Goal: Task Accomplishment & Management: Manage account settings

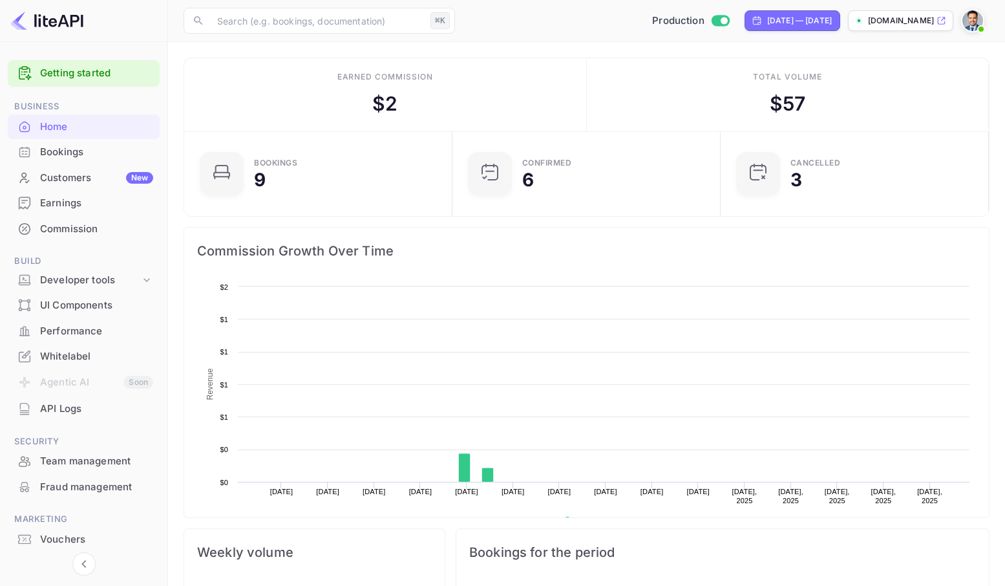
scroll to position [200, 251]
click at [71, 225] on div "Commission" at bounding box center [96, 229] width 113 height 15
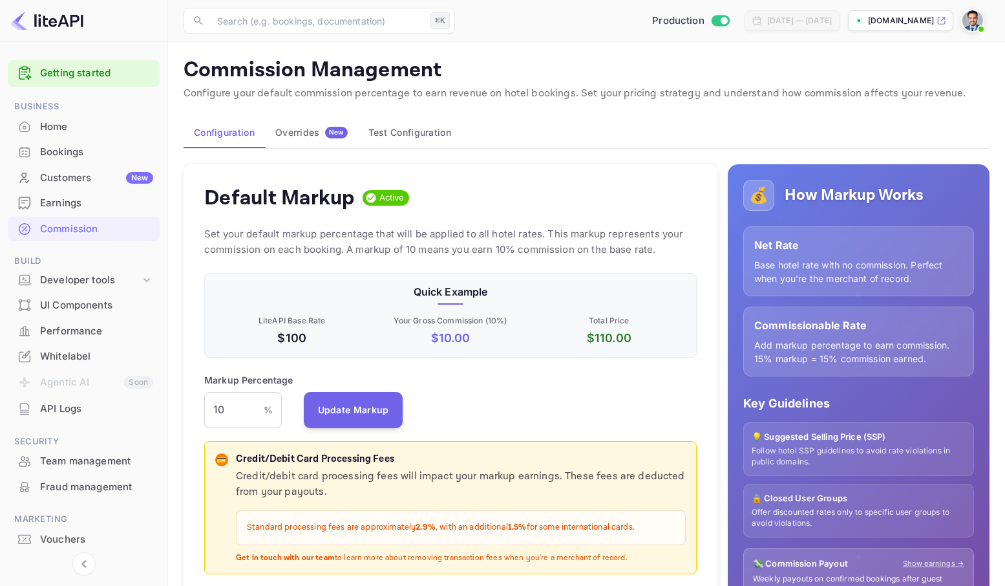
scroll to position [220, 483]
click at [303, 135] on div "Overrides New" at bounding box center [311, 133] width 72 height 12
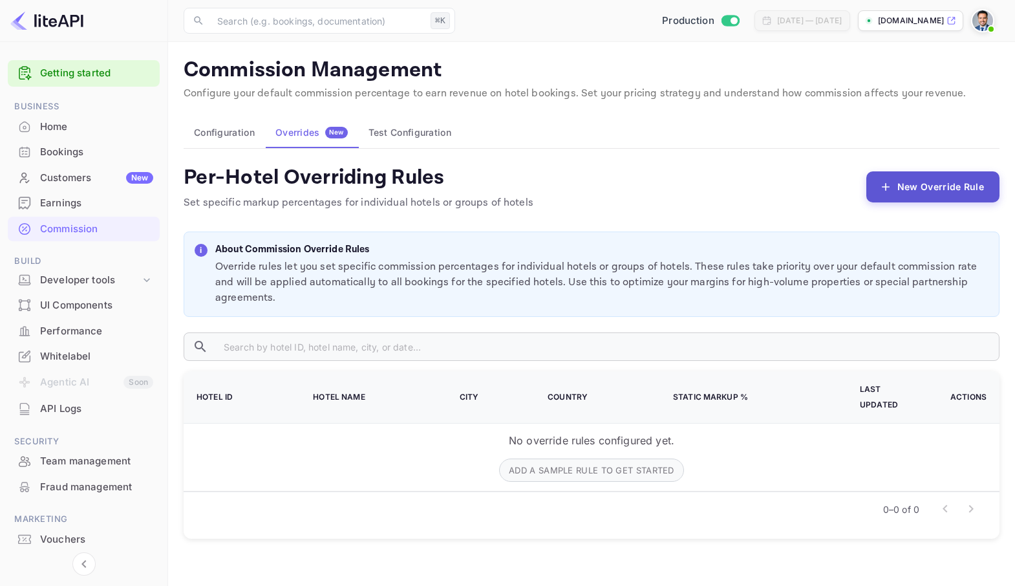
click at [906, 183] on button "New Override Rule" at bounding box center [932, 186] width 133 height 31
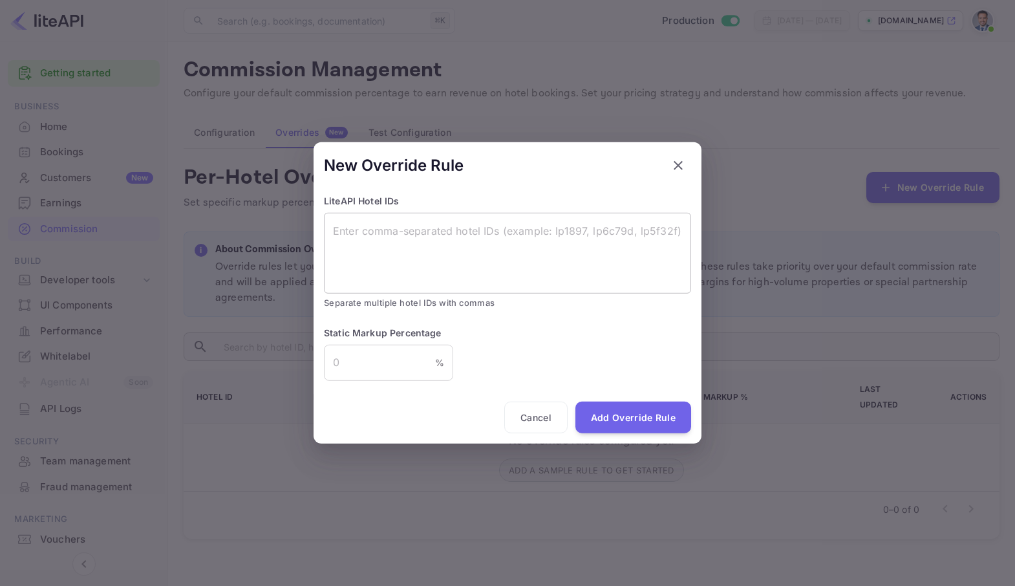
click at [475, 235] on textarea at bounding box center [507, 252] width 349 height 59
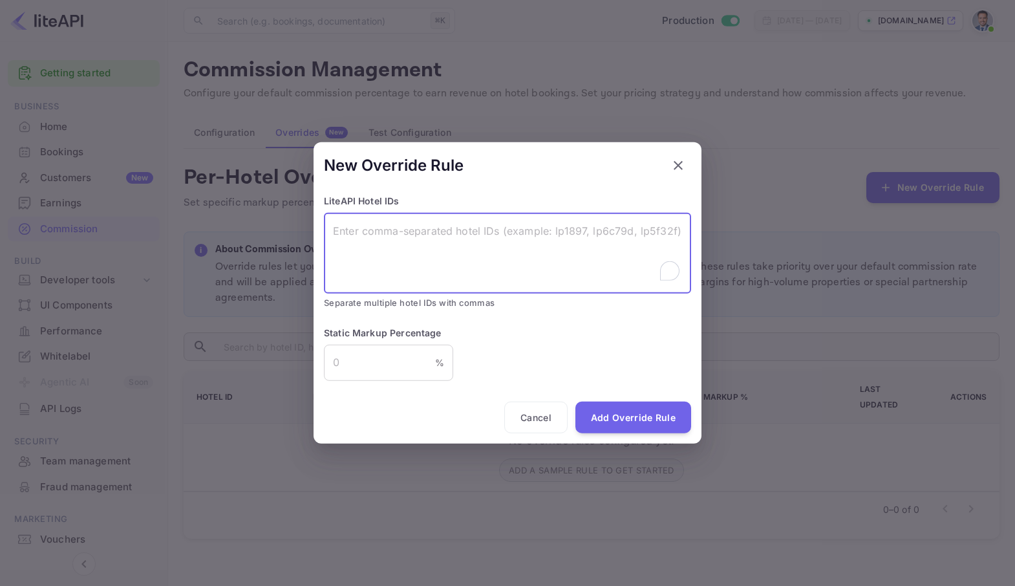
paste textarea "lp1fced5"
type textarea "lp1fced5"
click at [381, 356] on input "number" at bounding box center [379, 362] width 111 height 36
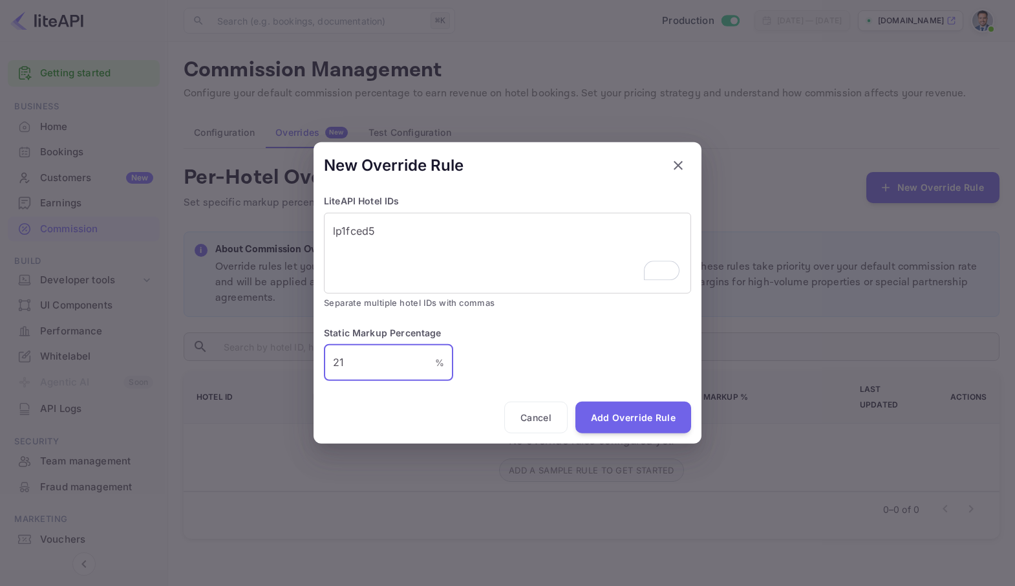
type input "21"
click at [624, 416] on button "Add Override Rule" at bounding box center [633, 417] width 116 height 32
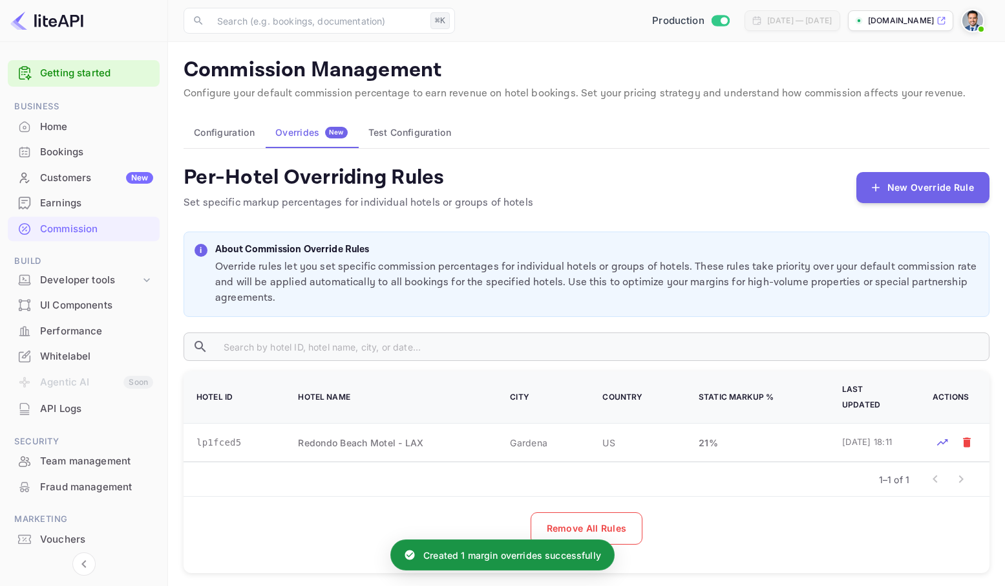
scroll to position [1, 0]
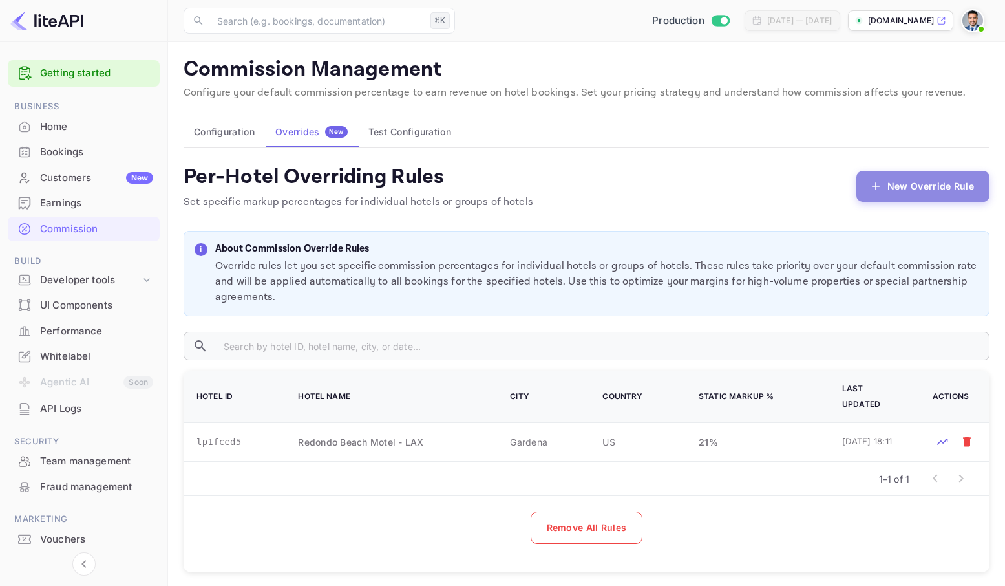
click at [922, 189] on button "New Override Rule" at bounding box center [923, 186] width 133 height 31
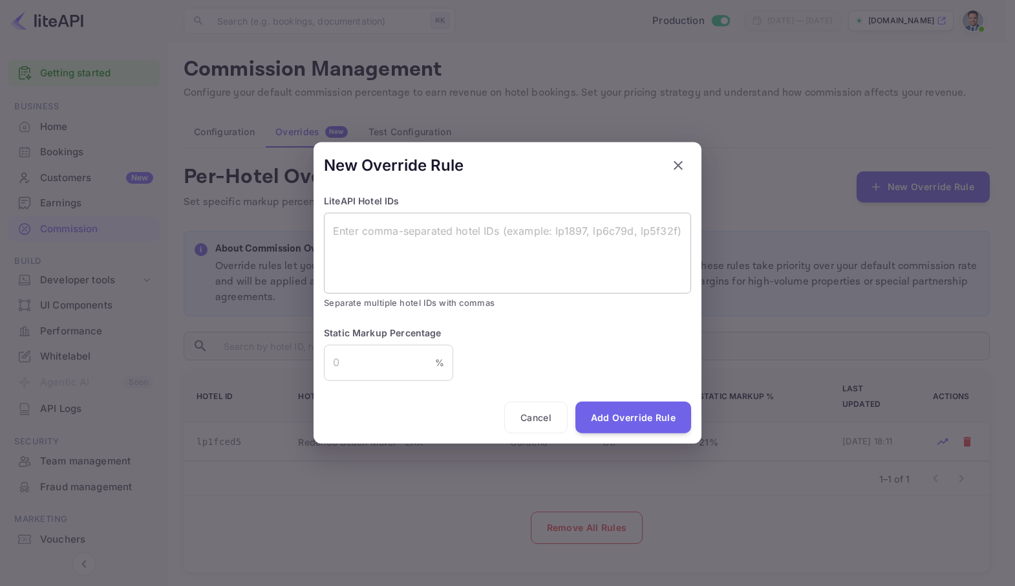
click at [418, 257] on textarea at bounding box center [507, 252] width 349 height 59
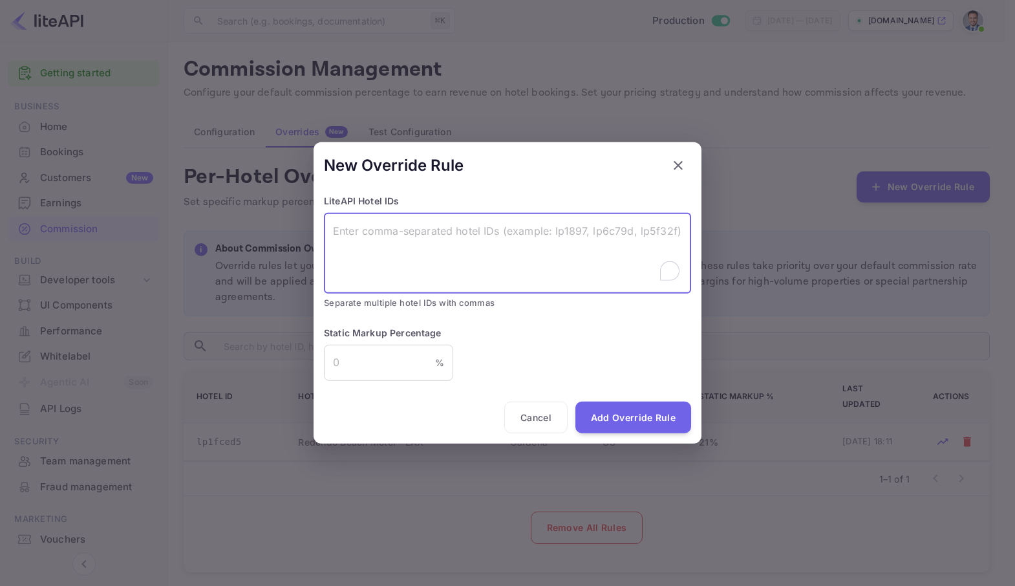
click at [412, 231] on textarea "To enrich screen reader interactions, please activate Accessibility in Grammarl…" at bounding box center [507, 252] width 349 height 59
paste textarea "lp4b125"
type textarea "lp4b125"
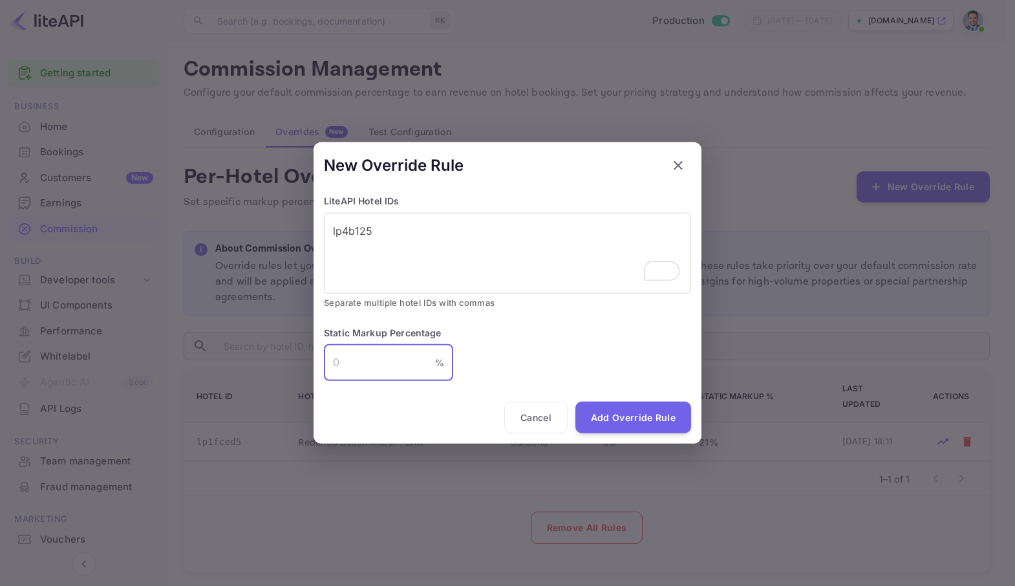
click at [387, 370] on input "number" at bounding box center [379, 362] width 111 height 36
type input "21"
click at [634, 417] on button "Add Override Rule" at bounding box center [633, 417] width 116 height 32
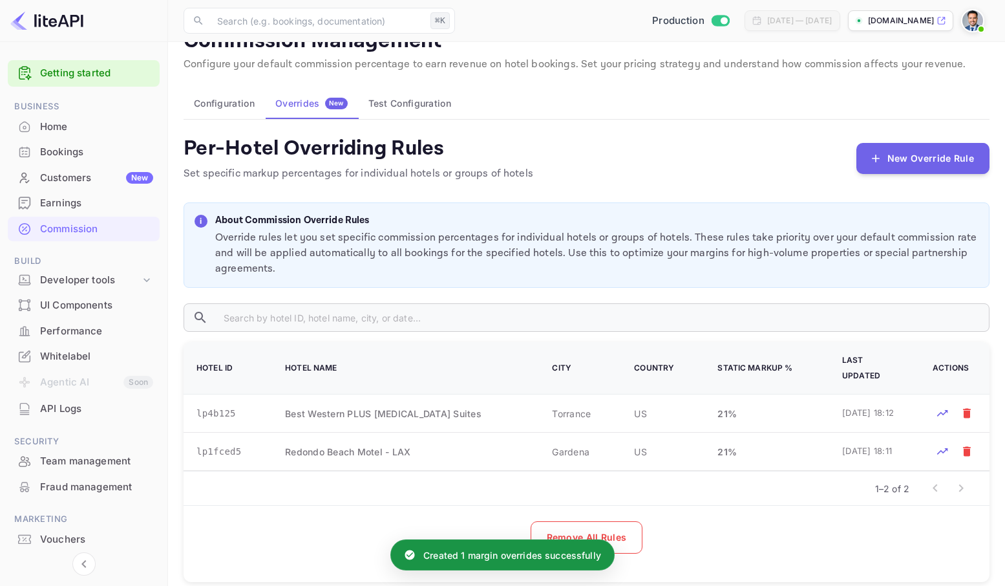
scroll to position [45, 0]
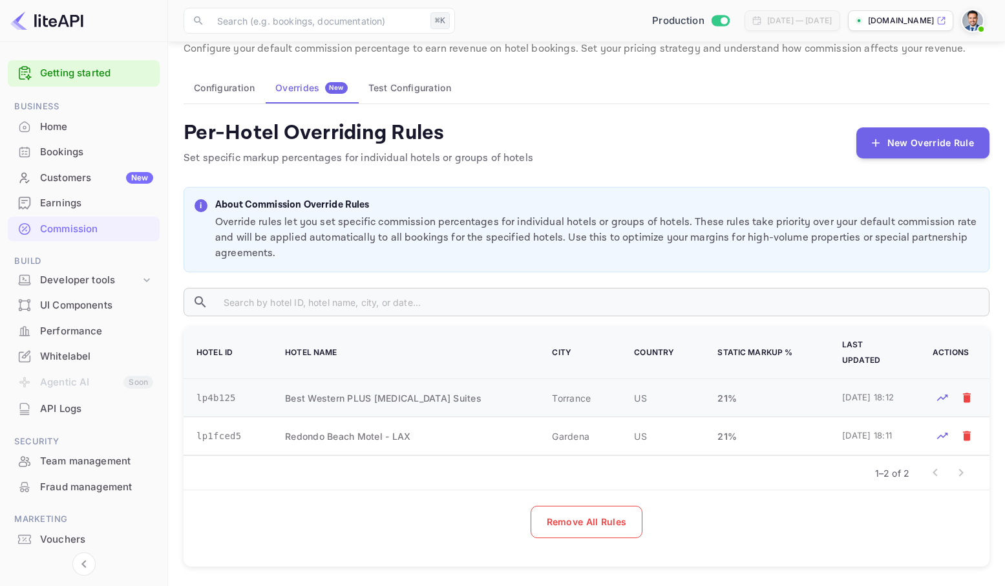
click at [804, 383] on td "21 %" at bounding box center [764, 398] width 125 height 38
click at [789, 426] on td "21 %" at bounding box center [764, 436] width 125 height 38
click at [787, 390] on td "21 %" at bounding box center [764, 398] width 125 height 38
click at [782, 438] on td "21 %" at bounding box center [764, 436] width 125 height 38
click at [896, 153] on button "New Override Rule" at bounding box center [923, 142] width 133 height 31
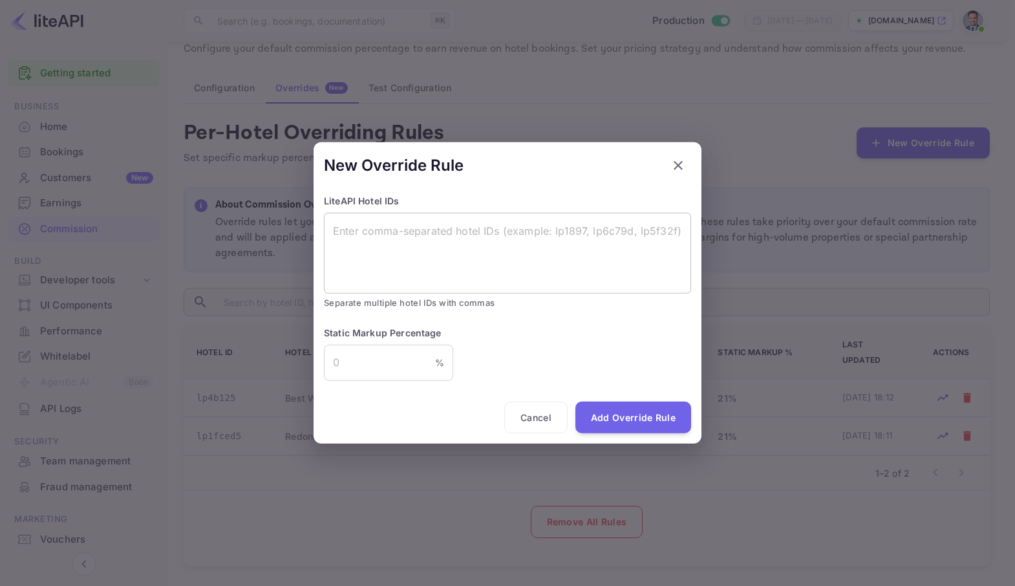
click at [478, 250] on textarea at bounding box center [507, 252] width 349 height 59
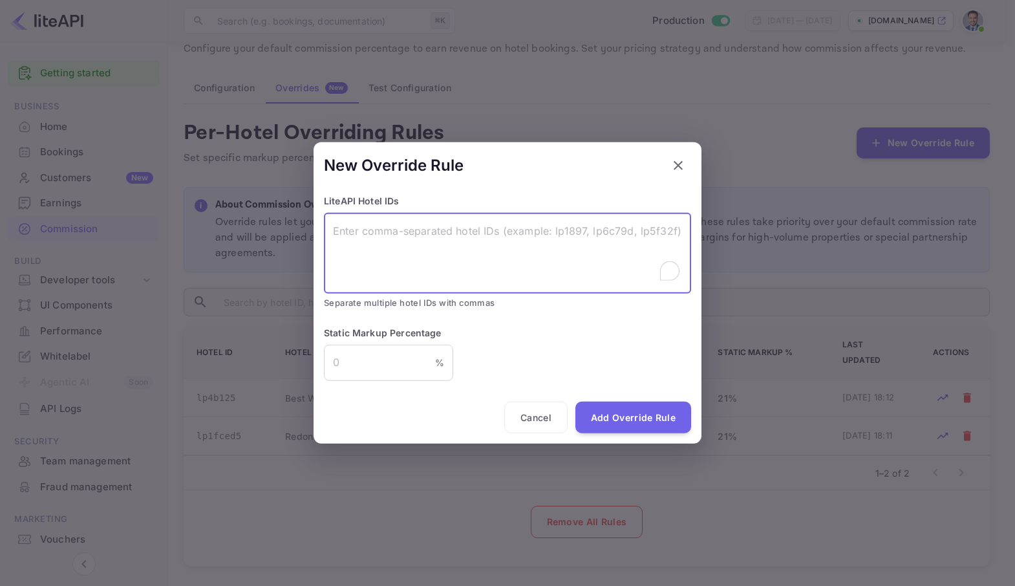
paste textarea "lp4b125"
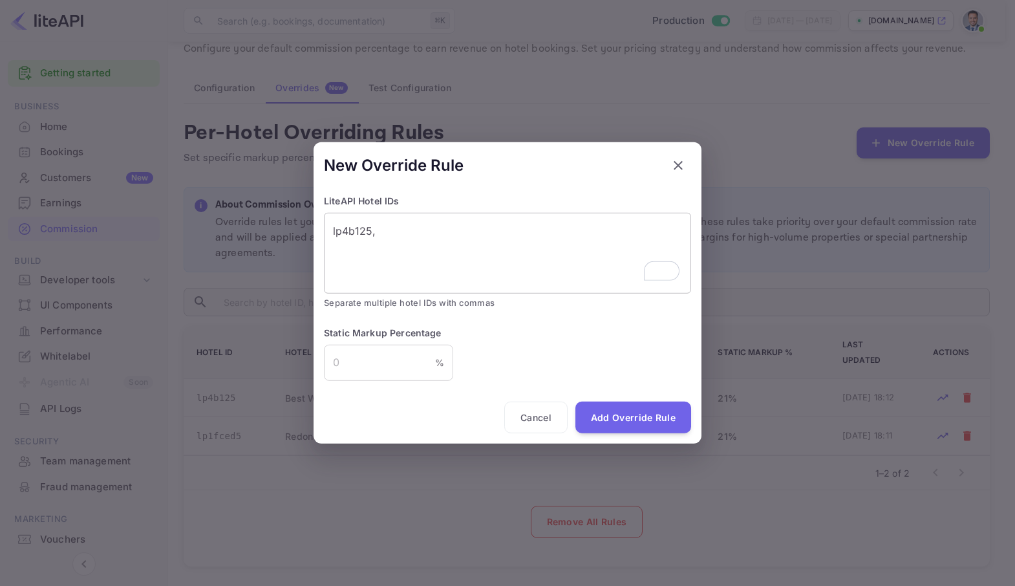
click at [390, 231] on textarea "lp4b125," at bounding box center [507, 252] width 349 height 59
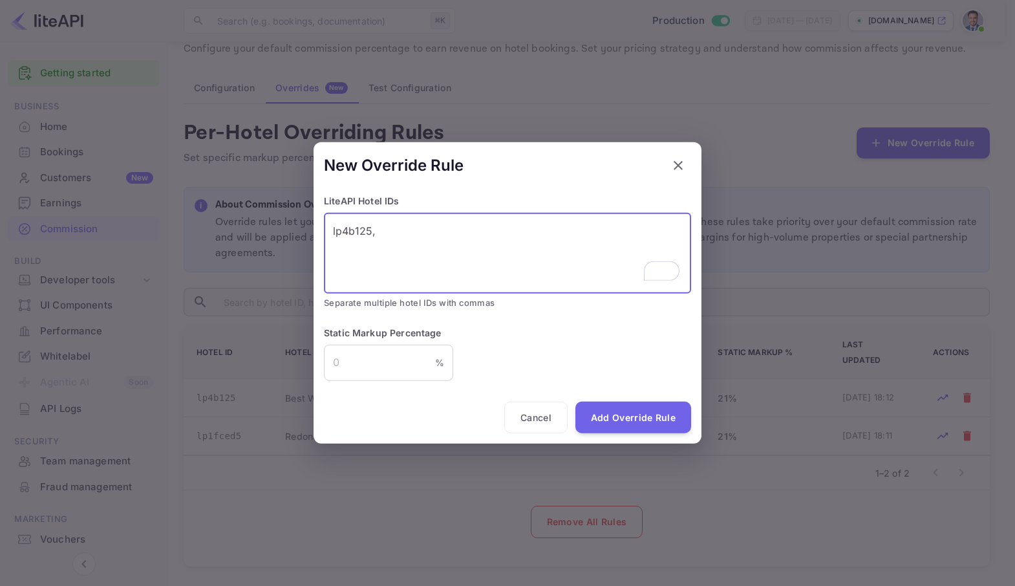
paste textarea "lp1fced5"
type textarea "lp4b125, lp1fced5"
click at [392, 368] on input "number" at bounding box center [379, 362] width 111 height 36
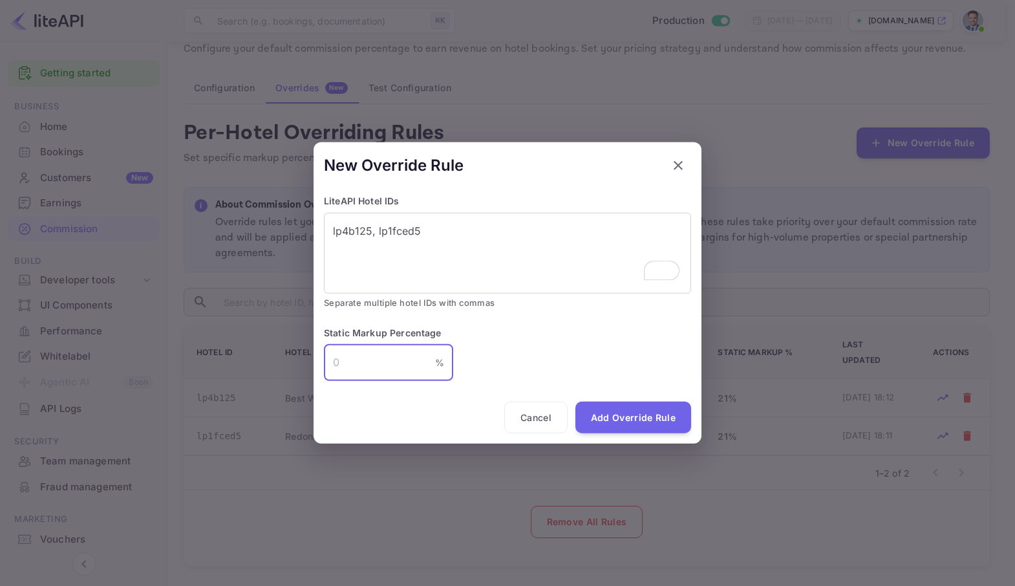
drag, startPoint x: 368, startPoint y: 364, endPoint x: 330, endPoint y: 361, distance: 38.9
click at [330, 361] on input "number" at bounding box center [379, 362] width 111 height 36
drag, startPoint x: 389, startPoint y: 367, endPoint x: 310, endPoint y: 359, distance: 79.2
click at [311, 359] on div "New Override Rule LiteAPI Hotel IDs lp4b125, lp1fced5 x ​ Separate multiple hot…" at bounding box center [507, 293] width 1015 height 586
type input "24"
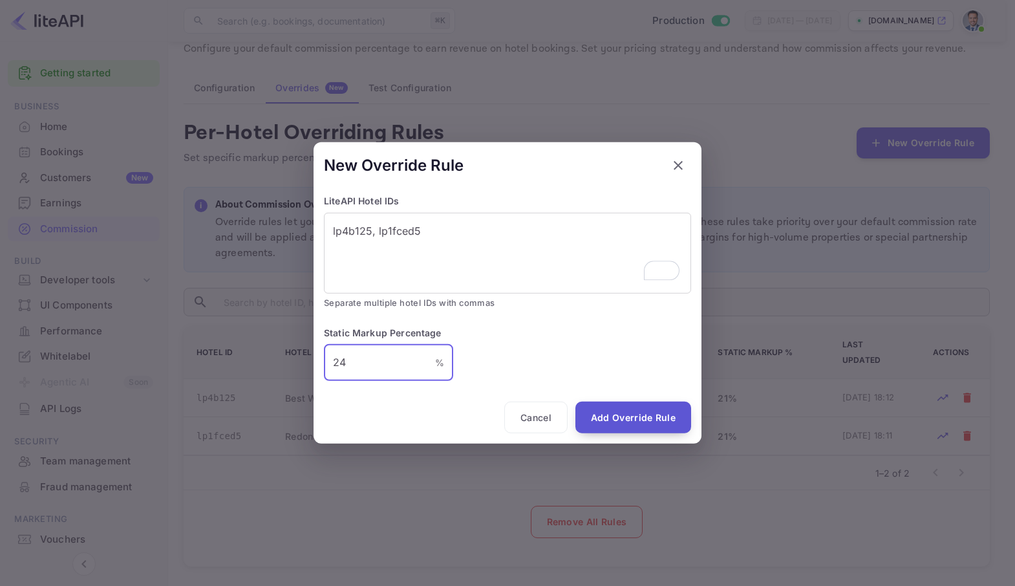
click at [629, 414] on button "Add Override Rule" at bounding box center [633, 417] width 116 height 32
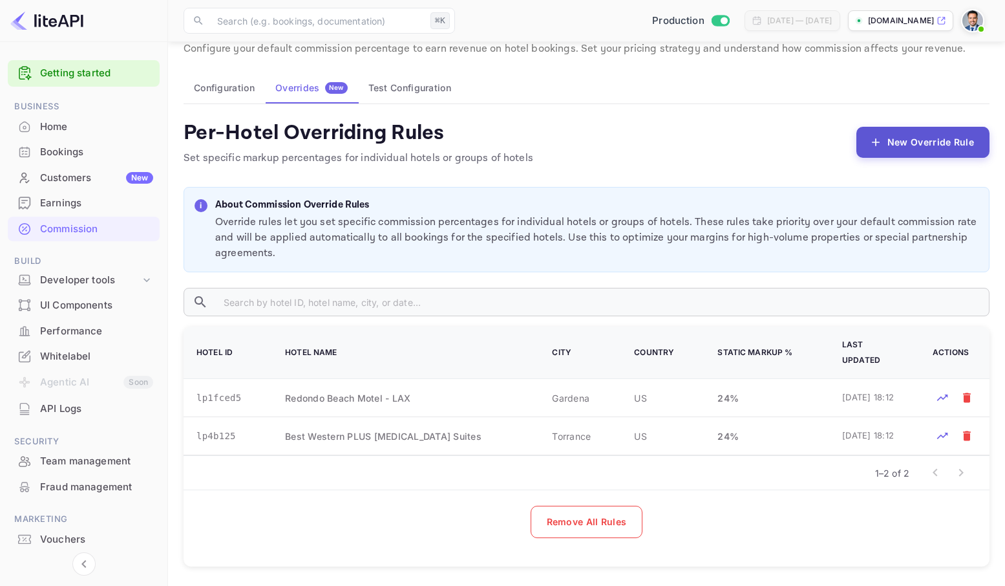
click at [893, 136] on button "New Override Rule" at bounding box center [923, 142] width 133 height 31
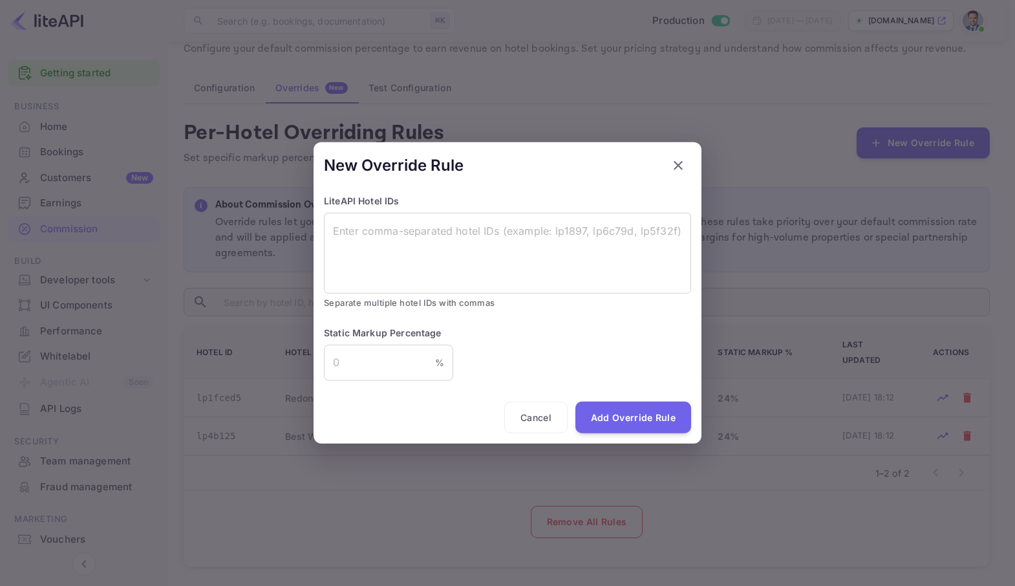
click at [679, 167] on icon "button" at bounding box center [678, 165] width 9 height 9
